Goal: Task Accomplishment & Management: Manage account settings

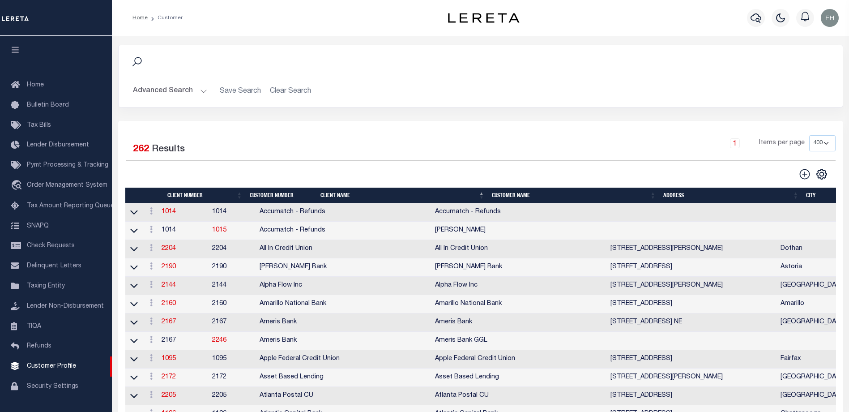
select select "400"
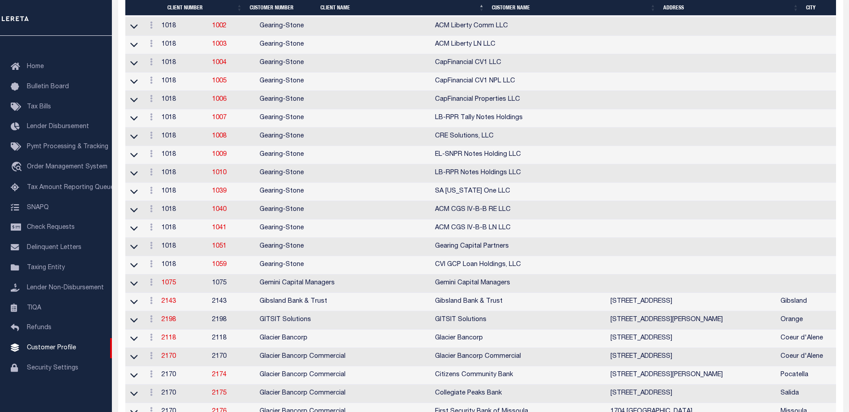
scroll to position [1714, 0]
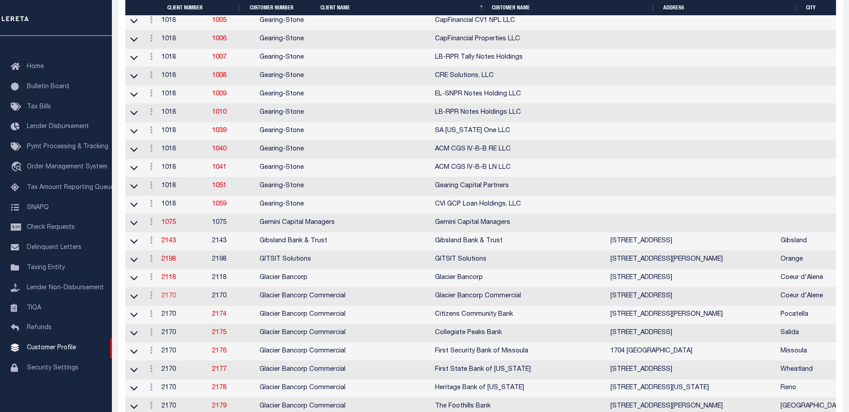
click at [176, 299] on link "2170" at bounding box center [169, 296] width 14 height 6
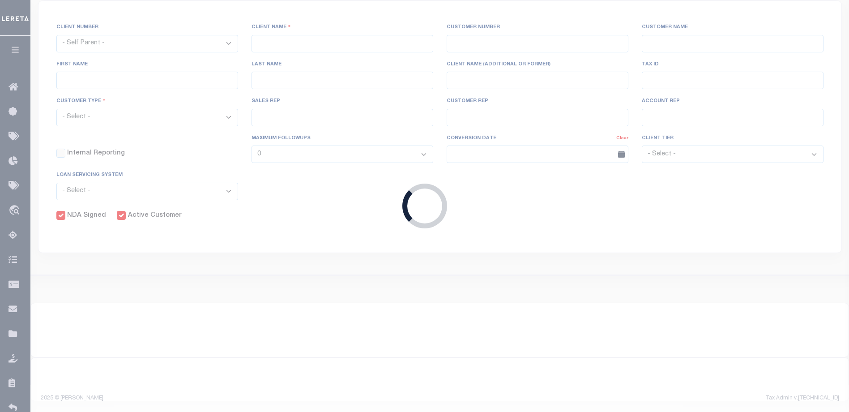
select select
type input "Glacier Bancorp Commercial"
type input "2170"
type input "Glacier Bancorp Commercial"
type input "[PERSON_NAME]"
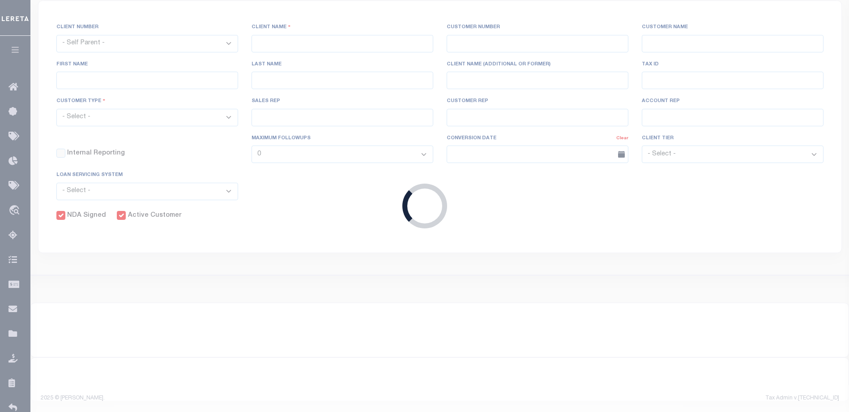
type input "[PERSON_NAME]"
select select "Commercial"
type input "[PERSON_NAME]"
checkbox input "true"
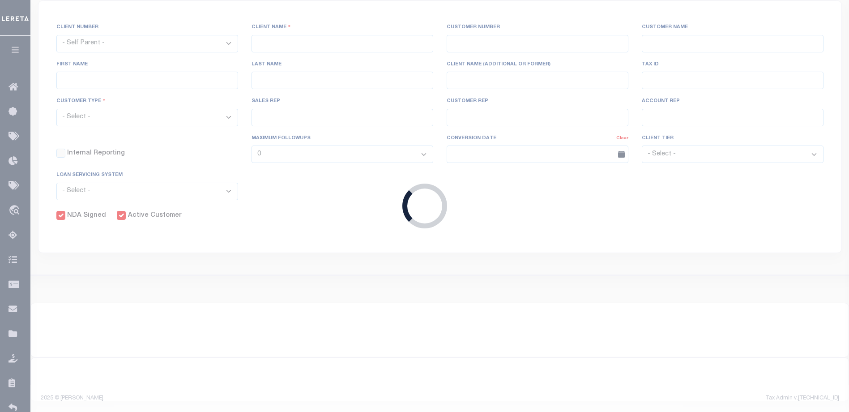
checkbox input "true"
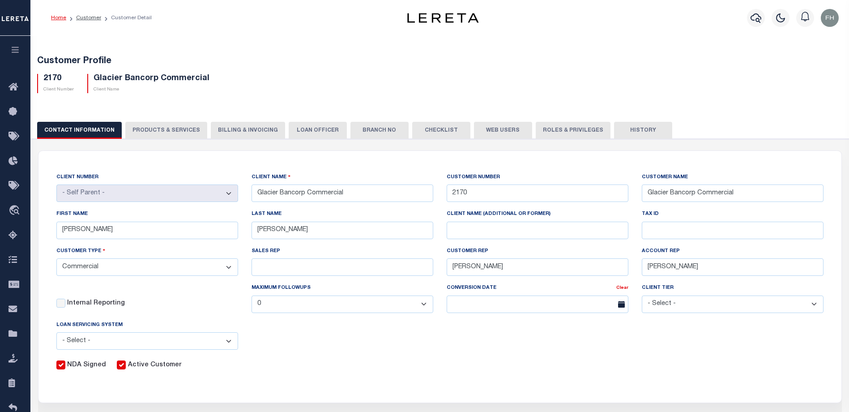
click at [489, 130] on button "Web Users" at bounding box center [503, 130] width 58 height 17
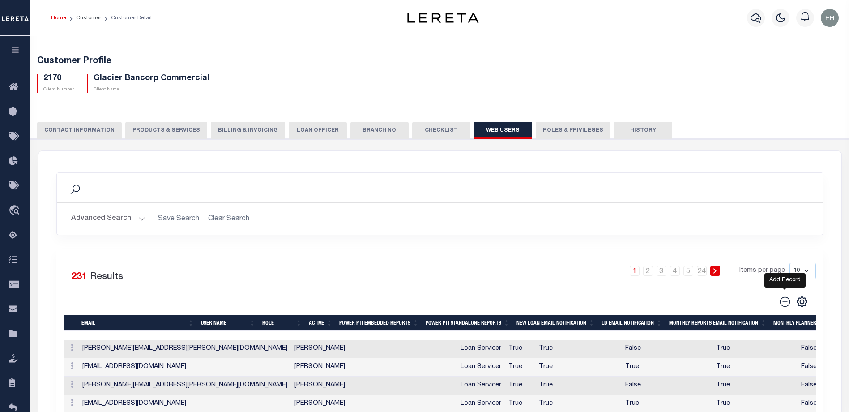
click at [786, 303] on icon at bounding box center [785, 301] width 10 height 10
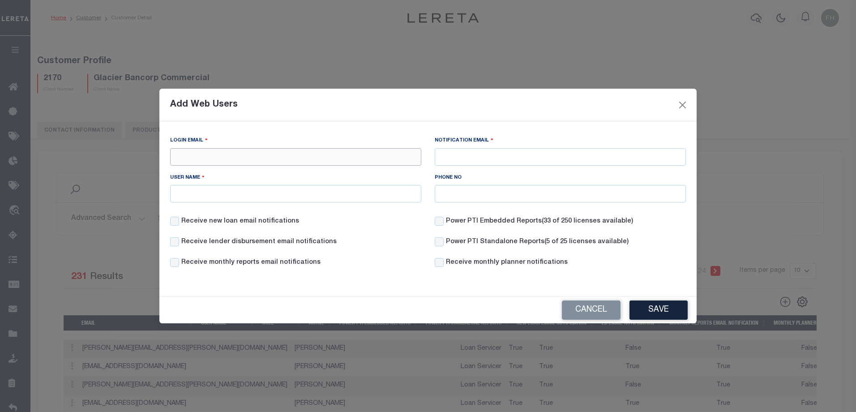
click at [185, 157] on input "Login Email" at bounding box center [295, 156] width 251 height 17
paste input "[EMAIL_ADDRESS][PERSON_NAME][DOMAIN_NAME]"
type input "[EMAIL_ADDRESS][PERSON_NAME][DOMAIN_NAME]"
click at [442, 158] on input "Notification Email" at bounding box center [560, 156] width 251 height 17
paste input "[EMAIL_ADDRESS][PERSON_NAME][DOMAIN_NAME]"
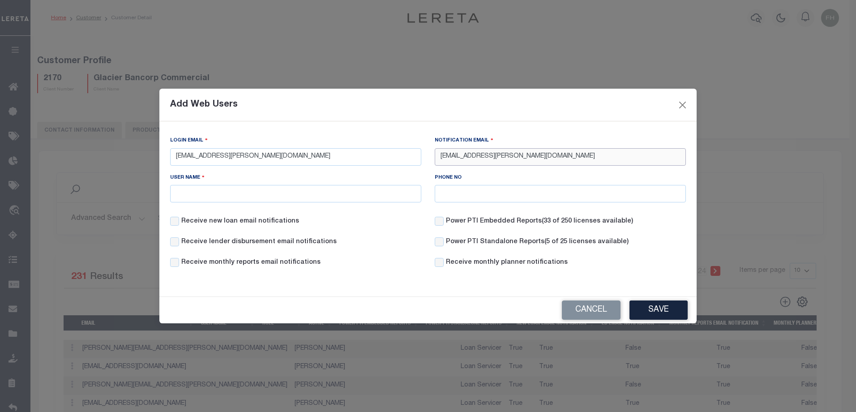
type input "[EMAIL_ADDRESS][PERSON_NAME][DOMAIN_NAME]"
click at [297, 197] on input "User Name" at bounding box center [295, 193] width 251 height 17
type input "[PERSON_NAME]"
click at [654, 306] on button "Save" at bounding box center [658, 309] width 58 height 19
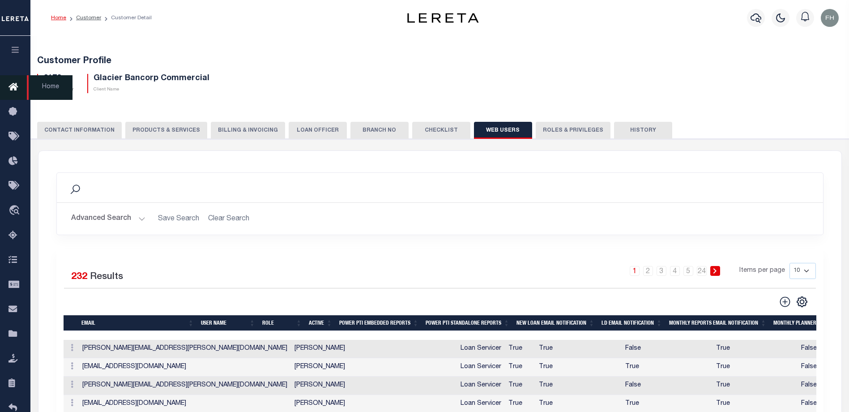
click at [14, 85] on icon at bounding box center [16, 87] width 14 height 11
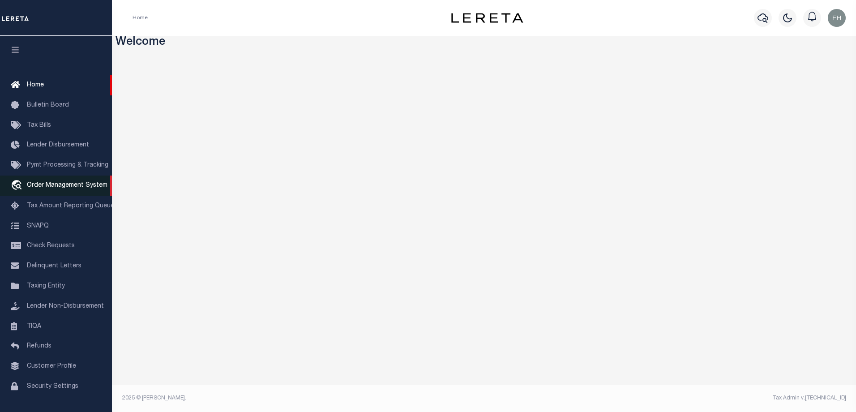
click at [63, 188] on span "Order Management System" at bounding box center [67, 185] width 81 height 6
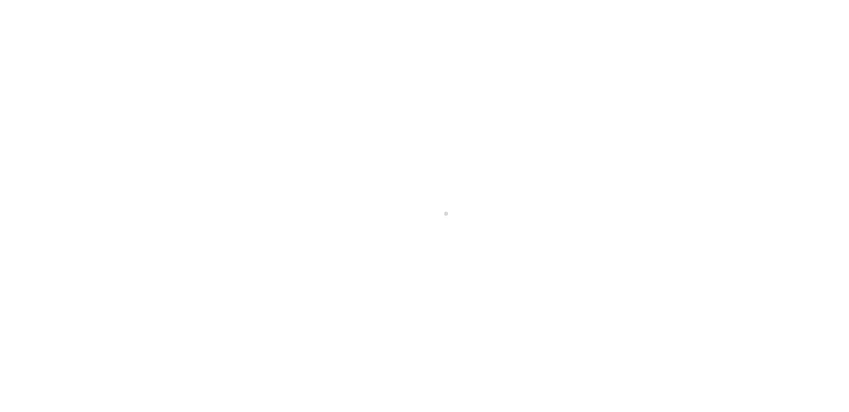
scroll to position [24, 0]
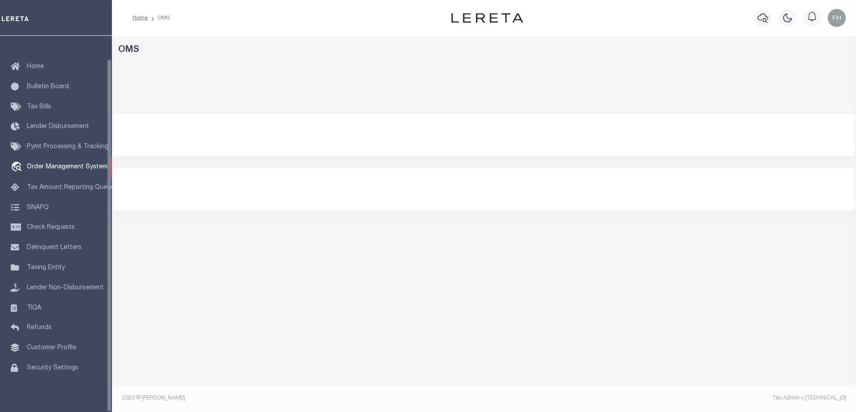
select select "200"
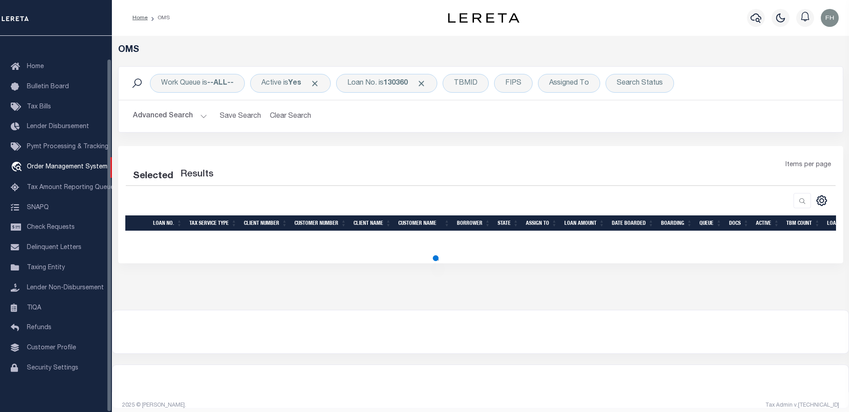
select select "200"
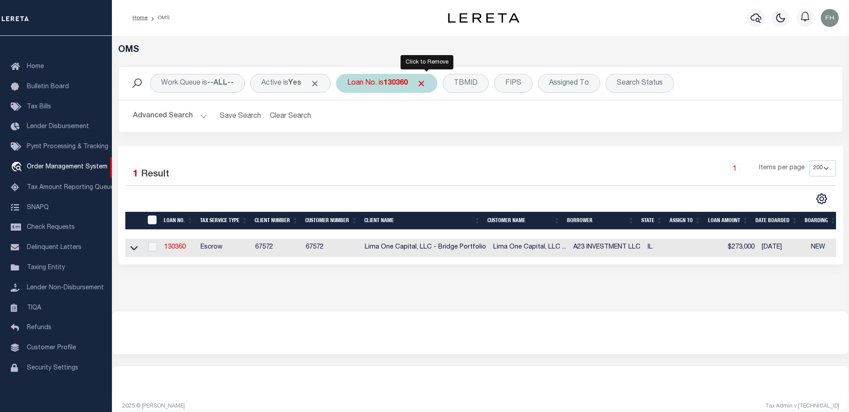
click at [426, 82] on span "Click to Remove" at bounding box center [421, 83] width 9 height 9
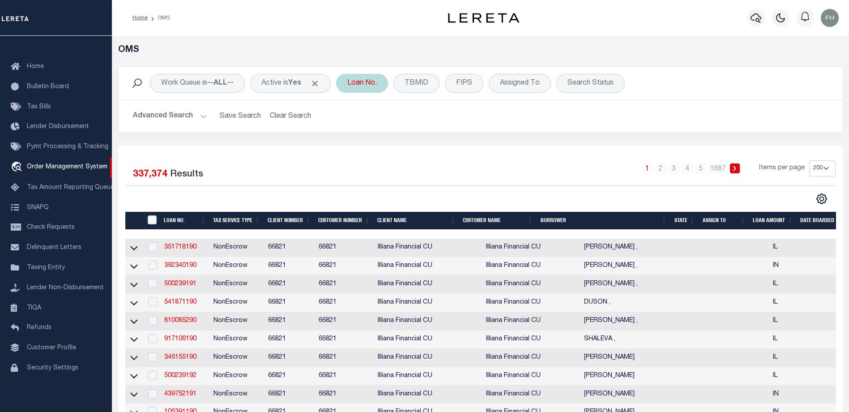
click at [384, 85] on div "Loan No." at bounding box center [362, 83] width 52 height 19
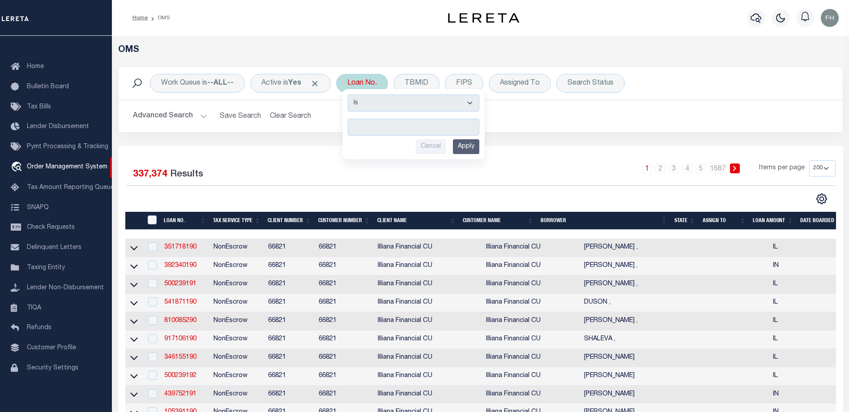
type input "3908250001564"
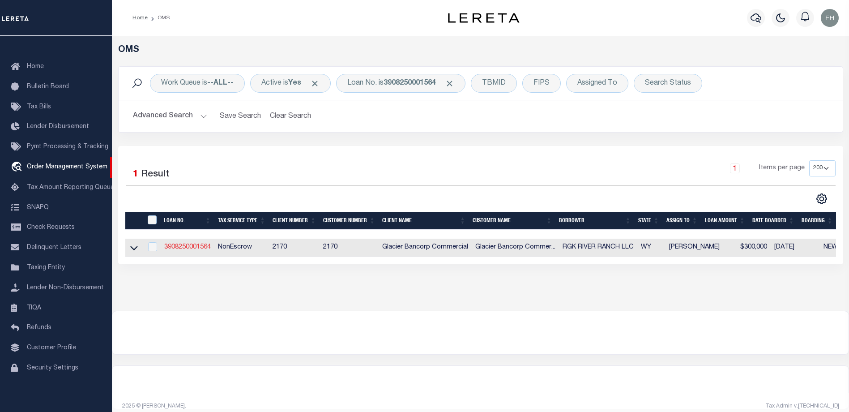
click at [195, 247] on link "3908250001564" at bounding box center [187, 247] width 47 height 6
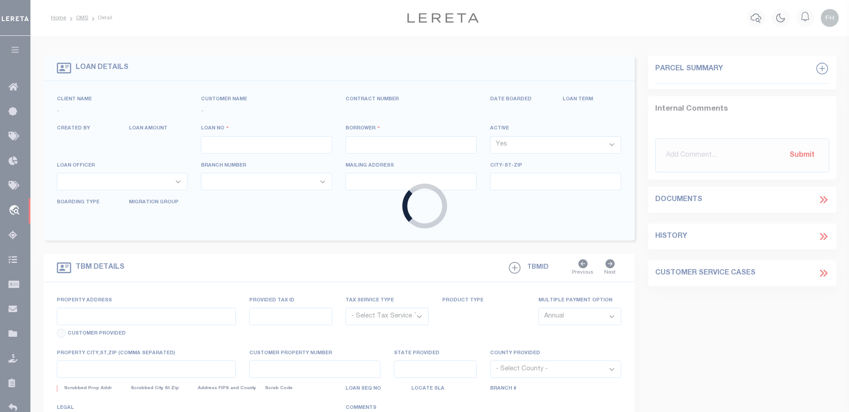
type input "3908250001564"
type input "RGK RIVER RANCH LLC"
select select
type input "108 KRISTI WAY"
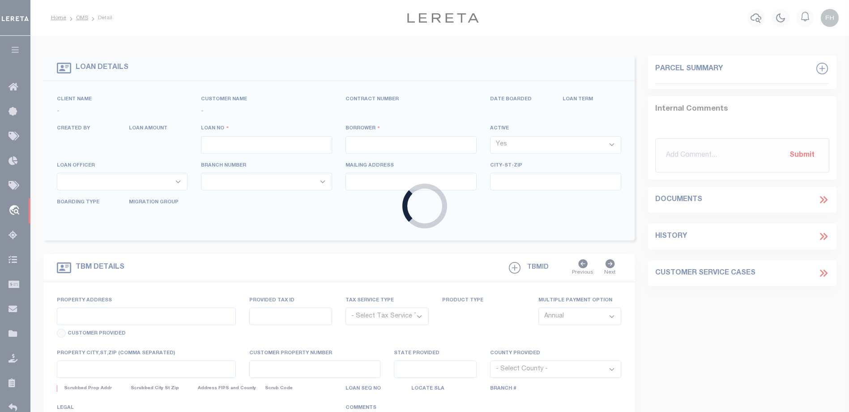
type input "WY 82933"
type input "09/09/2025"
select select "20"
select select "NonEscrow"
type input "121.90 ACRES AGRICULTURAL USE LAND"
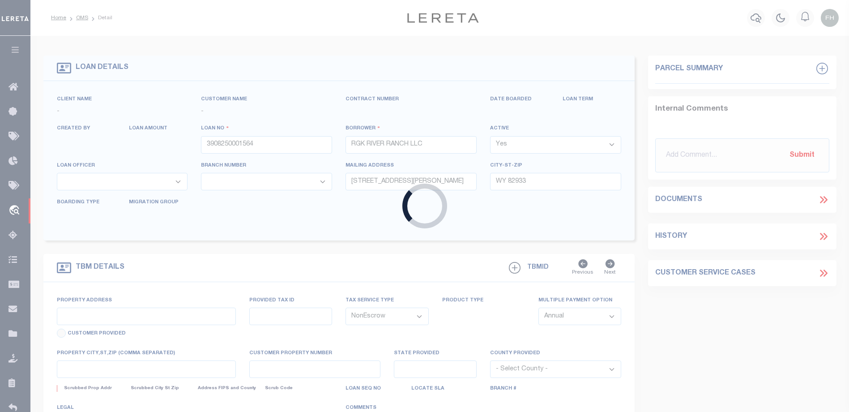
type input "R0008708"
select select
type input "LYMAN WY 82937"
type input "161523100139"
type input "WY"
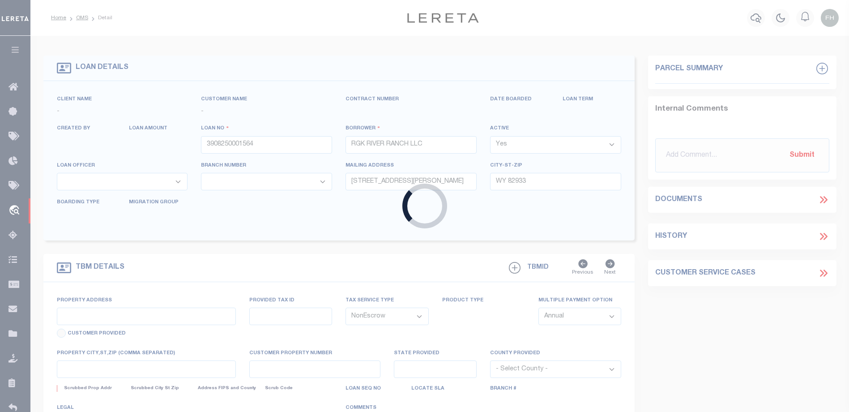
type textarea "SEE ATTACHED MORTGAGE; TAX ACCT #: R0008708"
select select "7330"
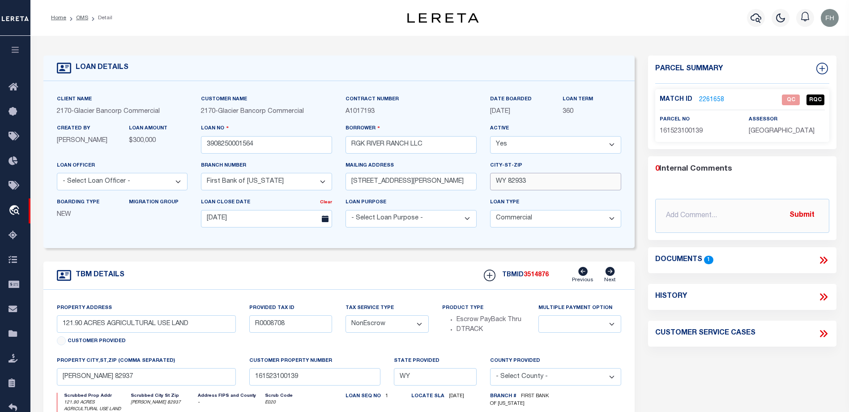
click at [497, 182] on input "WY 82933" at bounding box center [555, 181] width 131 height 17
type input "3"
paste input "FORT BRIDGER, WY 82933"
type input "FORT BRIDGER, WY 82933"
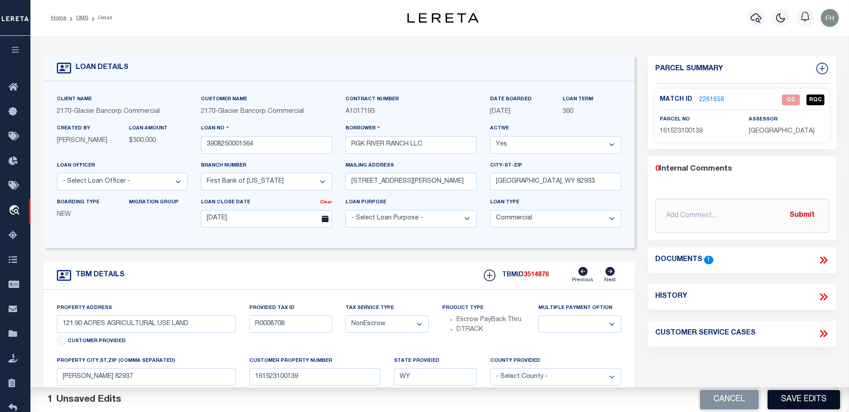
click at [804, 397] on button "Save Edits" at bounding box center [804, 399] width 73 height 19
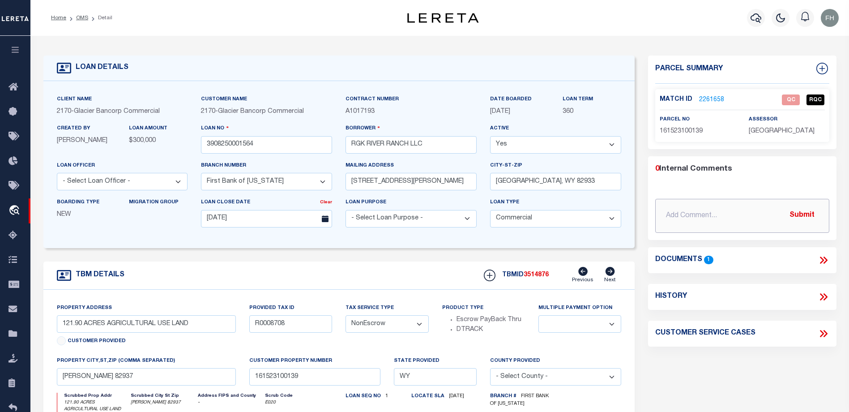
click at [662, 211] on input "text" at bounding box center [742, 216] width 174 height 34
paste input "108 KRISTI WAY FORT BRIDGER, WY 829"
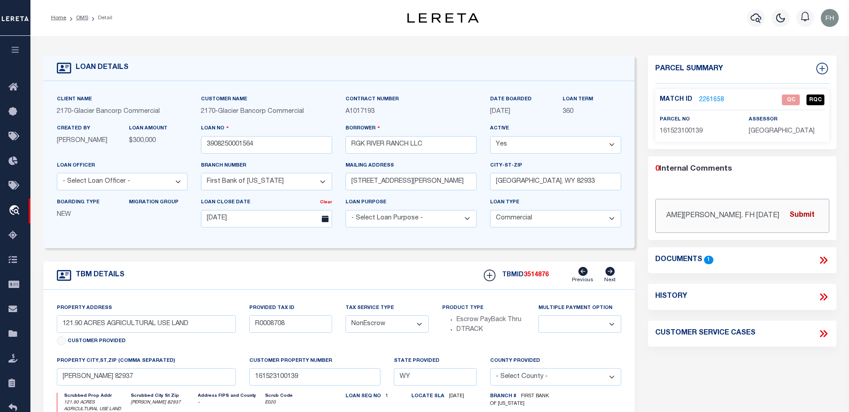
type input "CS: Request received from Brittany Johnson requesting the mailing address be up…"
click at [806, 213] on button "Submit" at bounding box center [802, 215] width 37 height 18
